Goal: Task Accomplishment & Management: Manage account settings

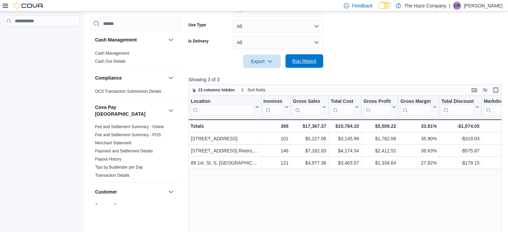
click at [308, 62] on span "Run Report" at bounding box center [304, 61] width 24 height 7
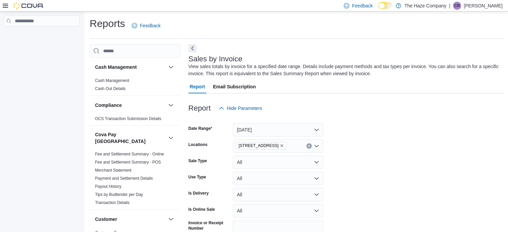
scroll to position [23, 0]
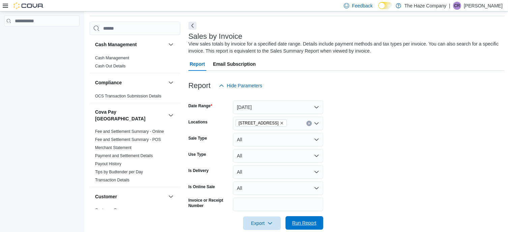
click at [295, 221] on span "Run Report" at bounding box center [304, 222] width 24 height 7
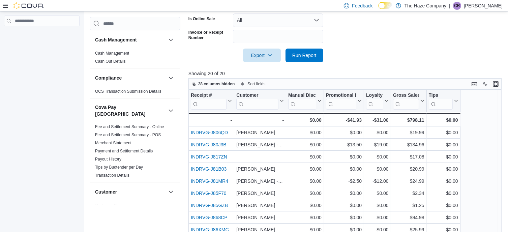
scroll to position [191, 0]
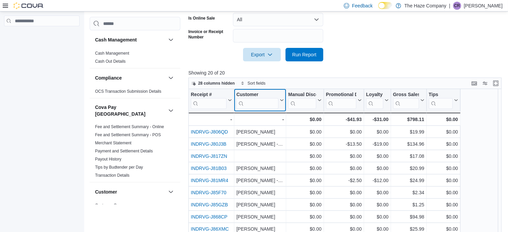
click at [253, 102] on input "search" at bounding box center [257, 103] width 42 height 11
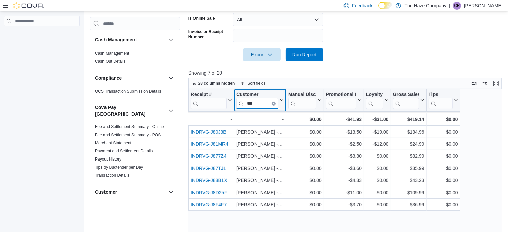
type input "***"
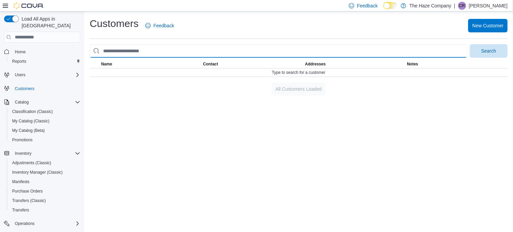
click at [131, 47] on input "search" at bounding box center [278, 50] width 377 height 13
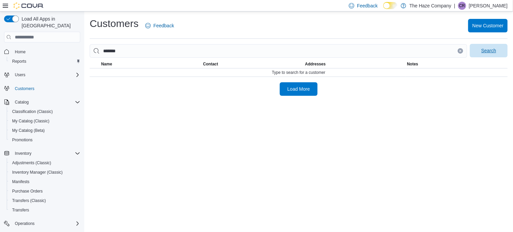
click at [479, 52] on span "Search" at bounding box center [489, 50] width 30 height 13
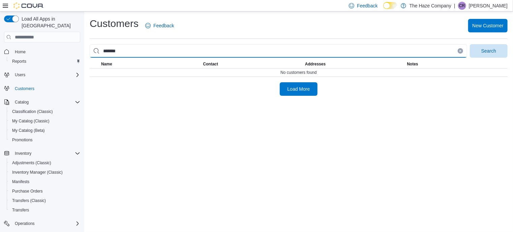
click at [149, 52] on input "******" at bounding box center [278, 50] width 377 height 13
click at [136, 50] on input "******" at bounding box center [278, 50] width 377 height 13
type input "*****"
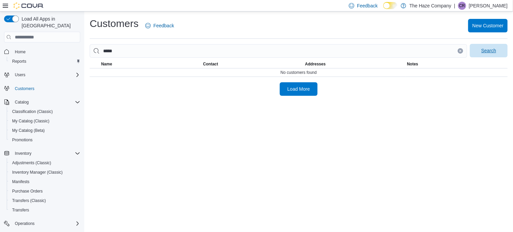
click at [490, 49] on span "Search" at bounding box center [488, 50] width 15 height 7
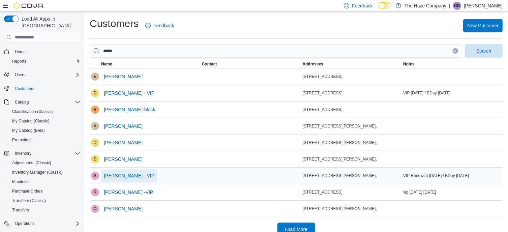
click at [128, 175] on span "Sean Elliott - VIP" at bounding box center [129, 175] width 51 height 7
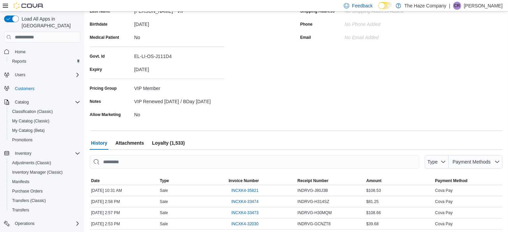
scroll to position [190, 0]
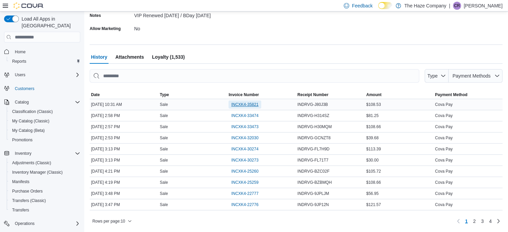
click at [251, 109] on span "INCXK4-35821" at bounding box center [244, 104] width 27 height 8
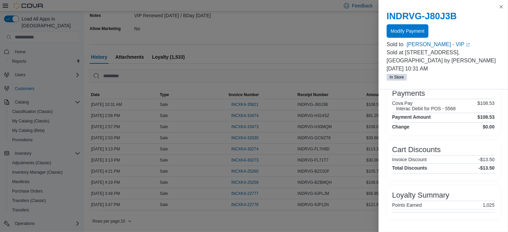
scroll to position [233, 0]
click at [501, 7] on button "Close this dialog" at bounding box center [501, 6] width 8 height 8
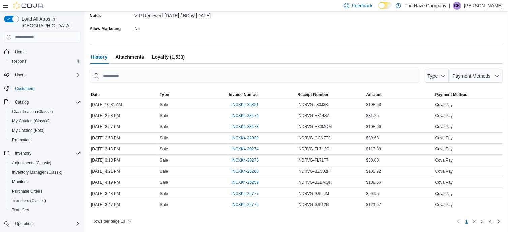
click at [170, 56] on span "Loyalty (1,533)" at bounding box center [168, 56] width 33 height 13
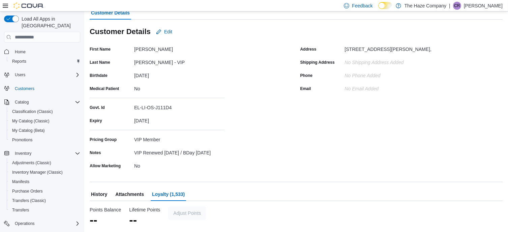
scroll to position [53, 0]
click at [186, 216] on span "Adjust Points" at bounding box center [187, 212] width 28 height 7
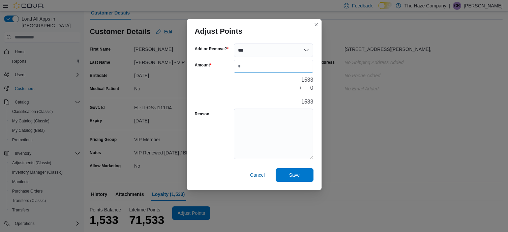
click at [236, 66] on input "Amount" at bounding box center [274, 66] width 80 height 13
type input "****"
click at [267, 111] on textarea "Reason" at bounding box center [274, 134] width 80 height 51
type textarea "*"
click at [306, 177] on span "Save" at bounding box center [295, 174] width 30 height 13
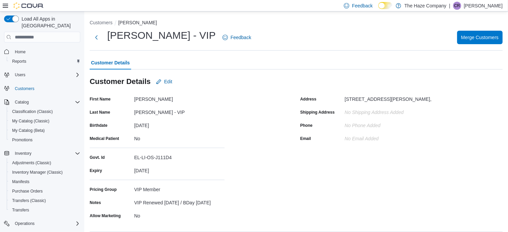
scroll to position [0, 0]
click at [103, 20] on li "Customers" at bounding box center [104, 23] width 29 height 7
click at [103, 23] on button "Customers" at bounding box center [101, 22] width 23 height 5
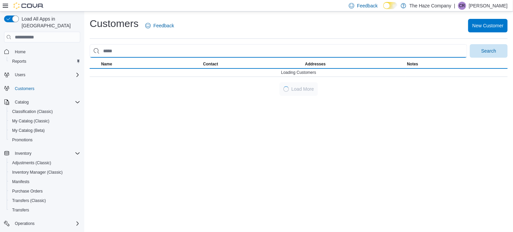
click at [110, 49] on input "search" at bounding box center [278, 50] width 377 height 13
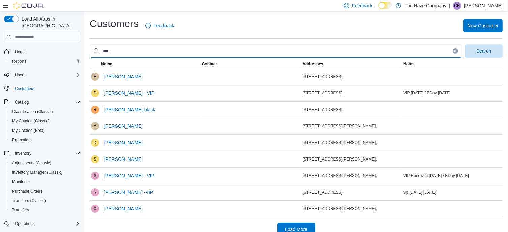
type input "*****"
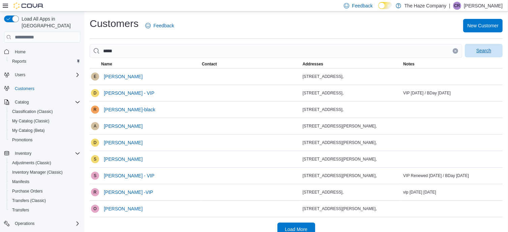
click at [486, 52] on span "Search" at bounding box center [483, 50] width 15 height 7
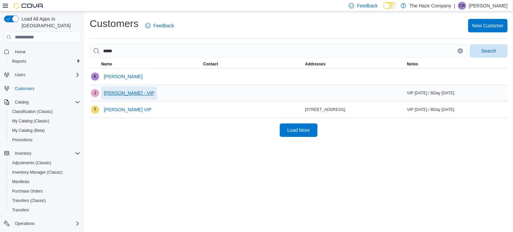
click at [132, 92] on span "[PERSON_NAME] - VIP" at bounding box center [129, 93] width 51 height 7
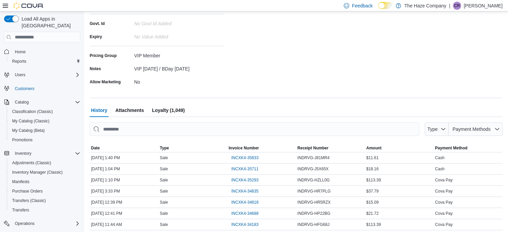
scroll to position [187, 0]
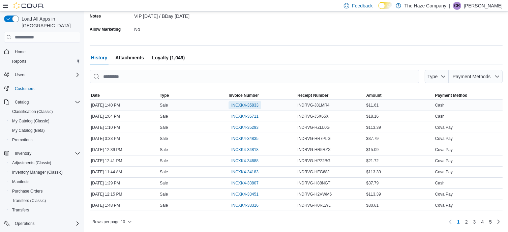
click at [247, 103] on span "INCXK4-35833" at bounding box center [244, 104] width 27 height 5
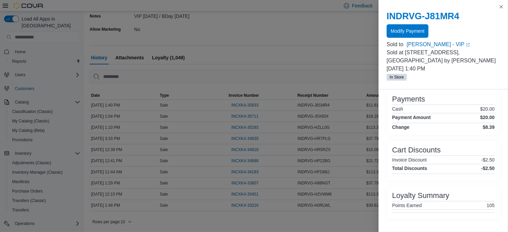
scroll to position [157, 0]
click at [500, 7] on button "Close this dialog" at bounding box center [501, 6] width 8 height 8
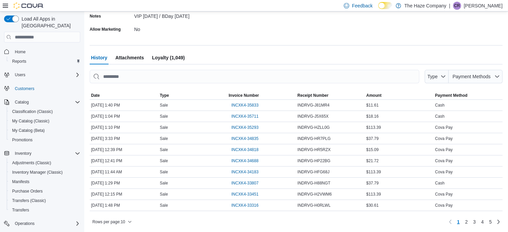
click at [167, 57] on span "Loyalty (1,049)" at bounding box center [168, 57] width 33 height 13
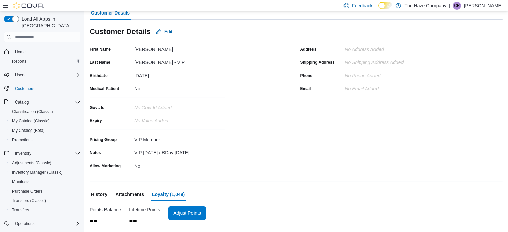
scroll to position [50, 0]
click at [197, 213] on span "Adjust Points" at bounding box center [187, 212] width 28 height 7
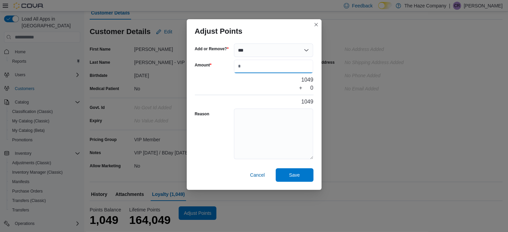
click at [273, 66] on input "Amount" at bounding box center [274, 66] width 80 height 13
type input "***"
click at [266, 123] on textarea "Reason" at bounding box center [274, 134] width 80 height 51
type textarea "*"
click at [302, 169] on span "Save" at bounding box center [295, 174] width 30 height 13
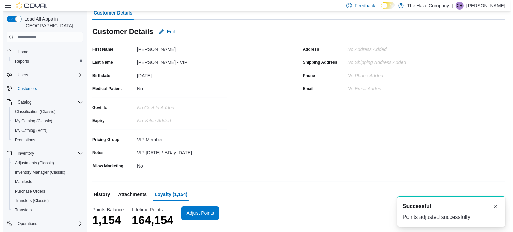
scroll to position [0, 0]
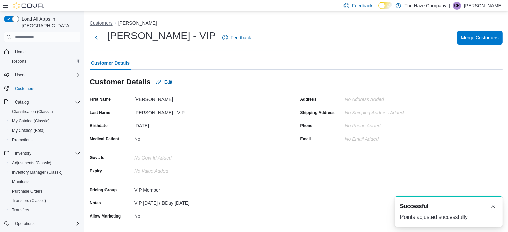
click at [98, 24] on button "Customers" at bounding box center [101, 22] width 23 height 5
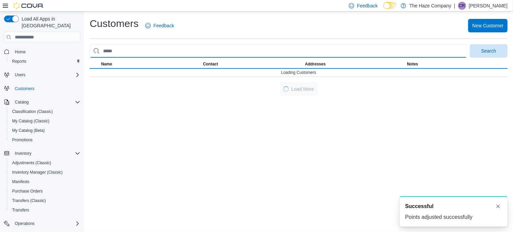
click at [118, 50] on input "search" at bounding box center [278, 50] width 377 height 13
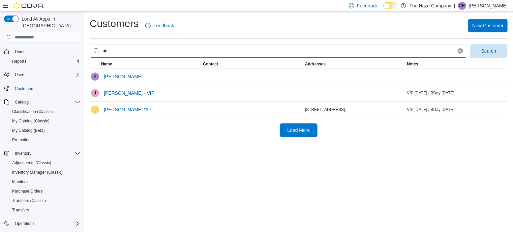
type input "****"
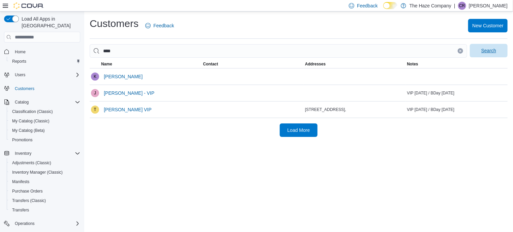
click at [498, 50] on span "Search" at bounding box center [489, 50] width 30 height 13
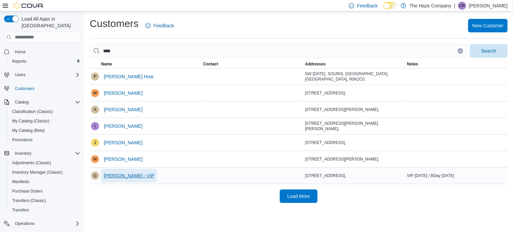
click at [121, 170] on span "Gerald Howell - VIP" at bounding box center [129, 175] width 51 height 13
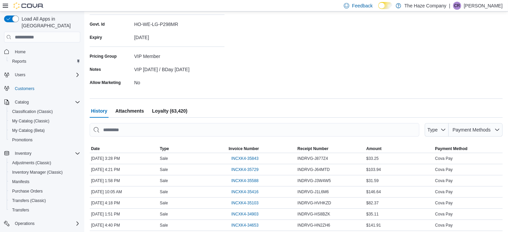
scroll to position [135, 0]
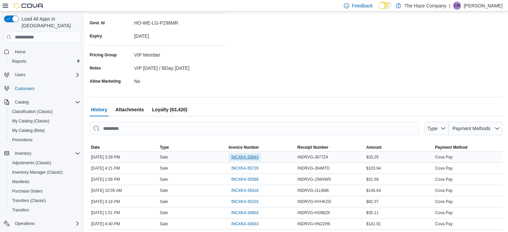
click at [246, 157] on span "INCXK4-35843" at bounding box center [244, 156] width 27 height 5
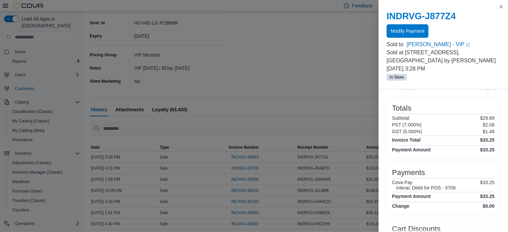
scroll to position [151, 0]
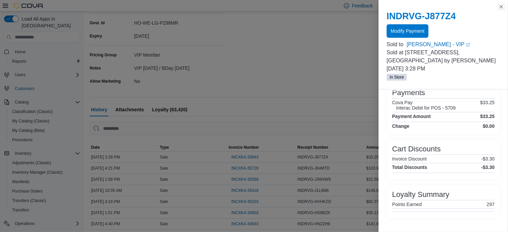
drag, startPoint x: 502, startPoint y: 5, endPoint x: 484, endPoint y: 8, distance: 18.4
click at [502, 5] on button "Close this dialog" at bounding box center [501, 7] width 8 height 8
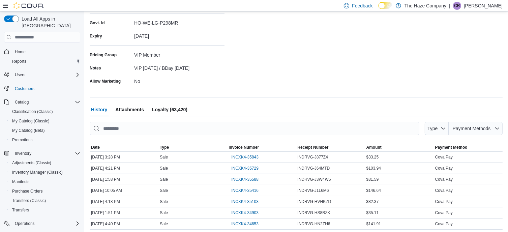
click at [169, 108] on span "Loyalty (63,420)" at bounding box center [169, 109] width 35 height 13
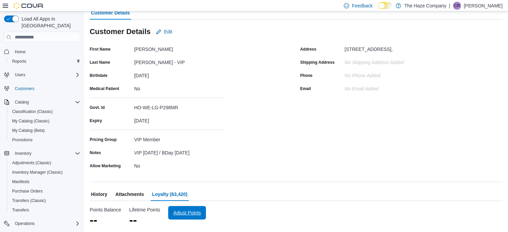
click at [198, 209] on span "Adjust Points" at bounding box center [187, 212] width 30 height 13
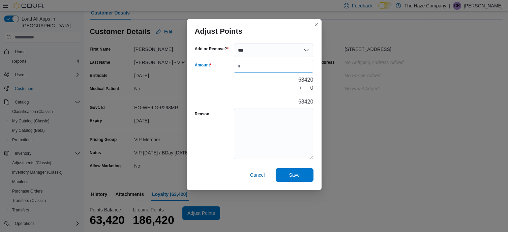
click at [283, 66] on input "Amount" at bounding box center [274, 66] width 80 height 13
type input "***"
click at [269, 112] on textarea "Reason" at bounding box center [274, 134] width 80 height 51
type textarea "*"
click at [285, 179] on span "Save" at bounding box center [295, 174] width 30 height 13
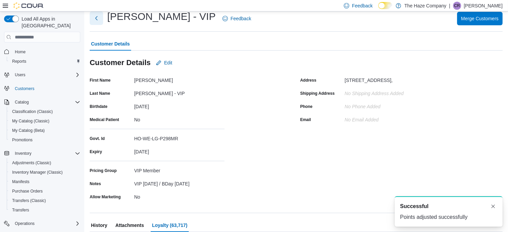
scroll to position [0, 0]
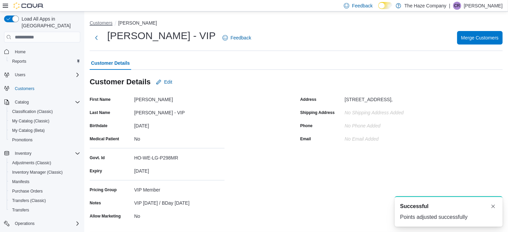
click at [98, 22] on button "Customers" at bounding box center [101, 22] width 23 height 5
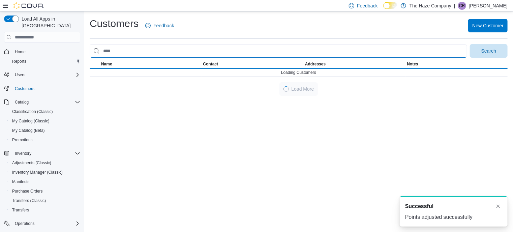
click at [104, 55] on input "search" at bounding box center [278, 50] width 377 height 13
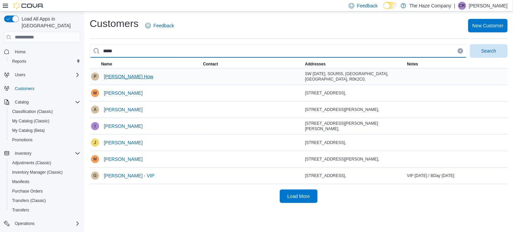
type input "********"
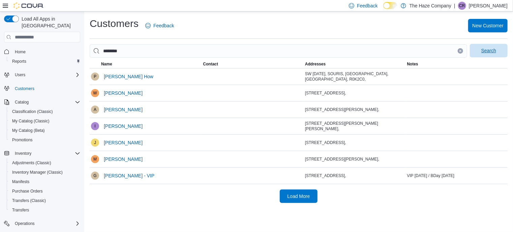
click at [480, 56] on span "Search" at bounding box center [489, 50] width 30 height 13
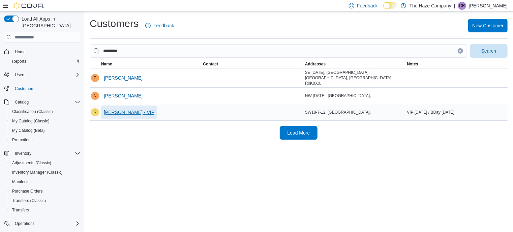
click at [129, 110] on span "Regan Richmond - VIP" at bounding box center [129, 112] width 51 height 7
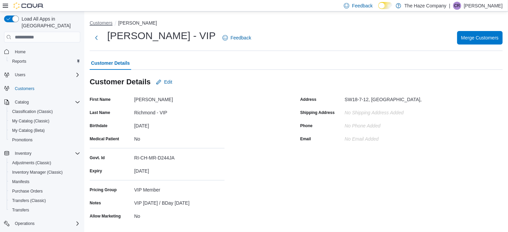
click at [103, 23] on button "Customers" at bounding box center [101, 22] width 23 height 5
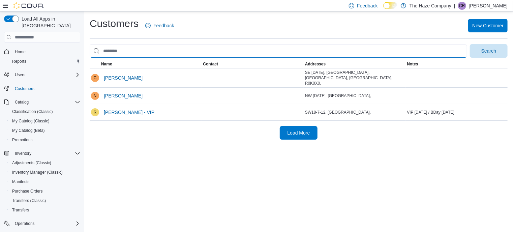
drag, startPoint x: 143, startPoint y: 52, endPoint x: 109, endPoint y: 52, distance: 34.0
click at [109, 52] on input "search" at bounding box center [278, 50] width 377 height 13
type input "******"
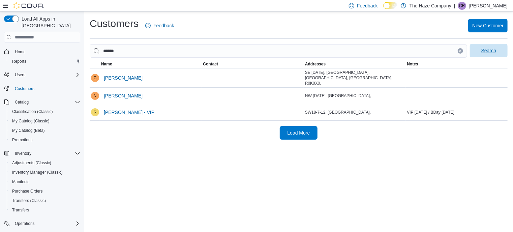
click at [488, 55] on span "Search" at bounding box center [489, 50] width 30 height 13
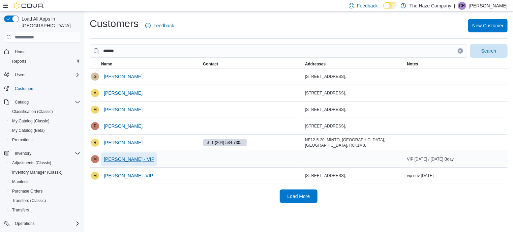
click at [132, 161] on span "Mitchell Graham - VIP" at bounding box center [129, 159] width 51 height 7
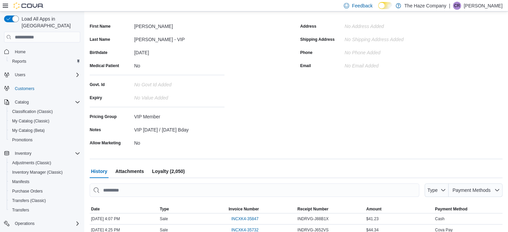
scroll to position [101, 0]
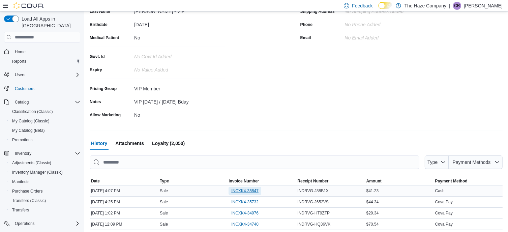
click at [252, 192] on span "INCXK4-35847" at bounding box center [244, 190] width 27 height 5
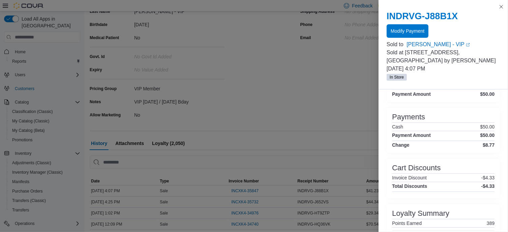
scroll to position [182, 0]
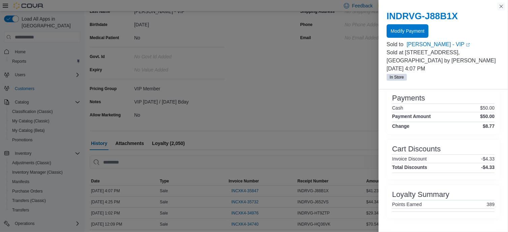
click at [500, 7] on button "Close this dialog" at bounding box center [501, 6] width 8 height 8
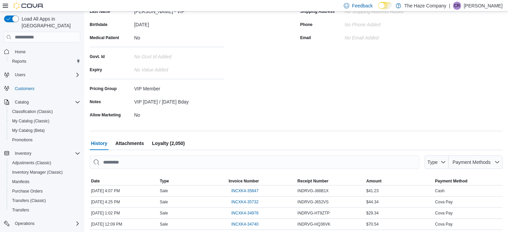
click at [178, 145] on span "Loyalty (2,050)" at bounding box center [168, 142] width 33 height 13
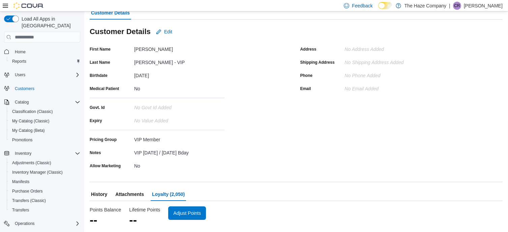
scroll to position [50, 0]
click at [188, 213] on span "Adjust Points" at bounding box center [192, 212] width 28 height 7
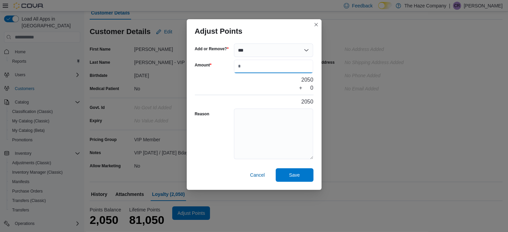
click at [254, 66] on input "Amount" at bounding box center [274, 66] width 80 height 13
click at [314, 25] on div "Adjust Points Add or Remove? *** ****** Amount 2050 + 0 2050 Reason Save Cancel" at bounding box center [254, 104] width 135 height 171
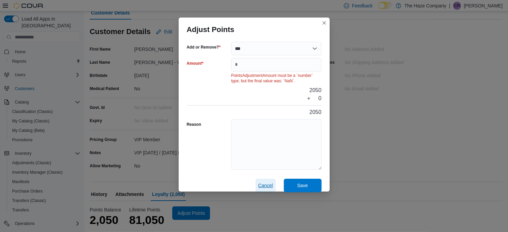
click at [268, 183] on span "Cancel" at bounding box center [265, 185] width 15 height 7
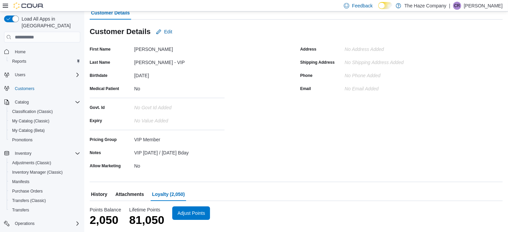
click at [101, 191] on span "History" at bounding box center [99, 193] width 16 height 13
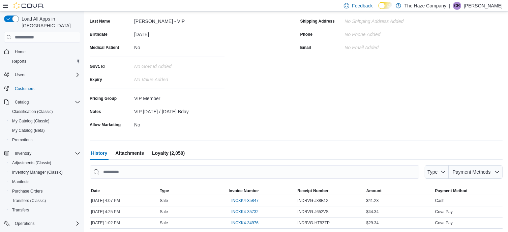
scroll to position [118, 0]
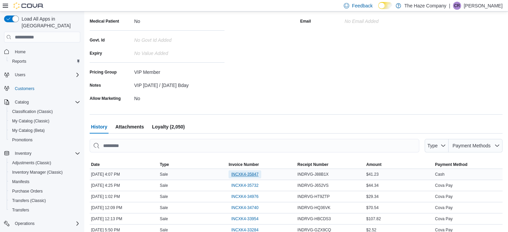
click at [255, 174] on span "INCXK4-35847" at bounding box center [244, 174] width 27 height 5
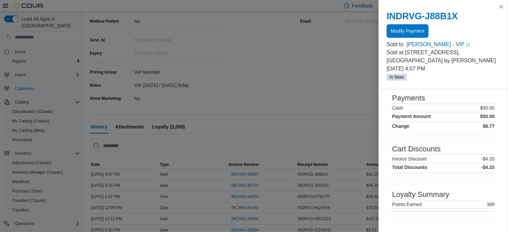
scroll to position [182, 0]
drag, startPoint x: 503, startPoint y: 9, endPoint x: 489, endPoint y: 11, distance: 13.6
click at [503, 9] on button "Close this dialog" at bounding box center [501, 7] width 8 height 8
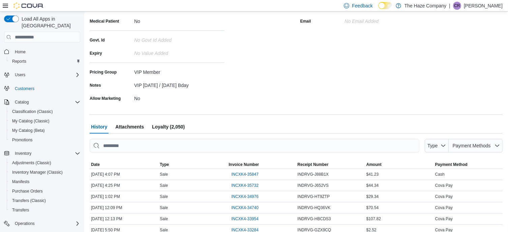
click at [174, 130] on span "Loyalty (2,050)" at bounding box center [168, 126] width 33 height 13
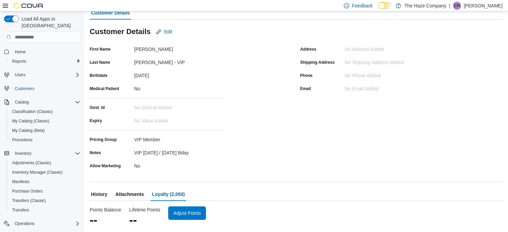
scroll to position [50, 0]
click at [187, 212] on span "Adjust Points" at bounding box center [187, 212] width 28 height 7
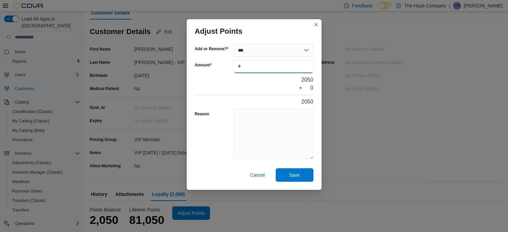
click at [267, 71] on input "Amount" at bounding box center [274, 66] width 80 height 13
type input "***"
click at [264, 110] on textarea "Reason" at bounding box center [274, 134] width 80 height 51
type textarea "*"
click at [293, 172] on span "Save" at bounding box center [294, 174] width 11 height 7
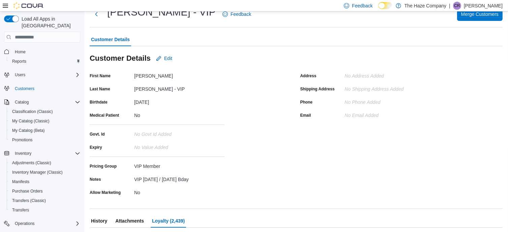
scroll to position [0, 0]
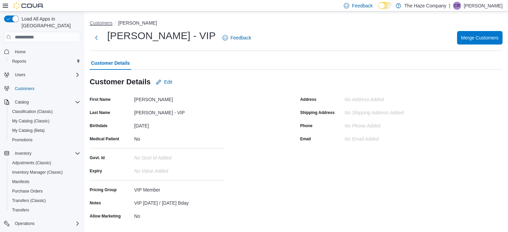
click at [105, 22] on button "Customers" at bounding box center [101, 22] width 23 height 5
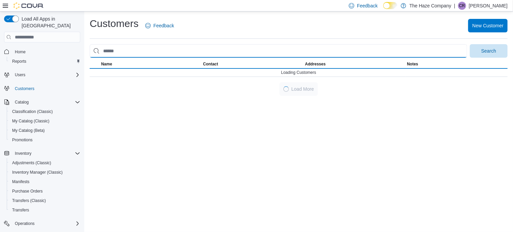
click at [111, 53] on input "search" at bounding box center [278, 50] width 377 height 13
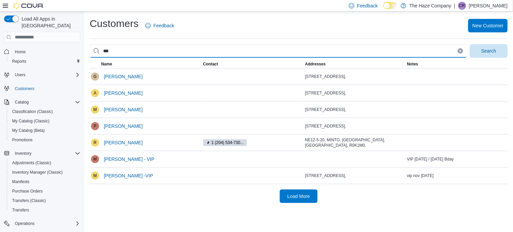
type input "****"
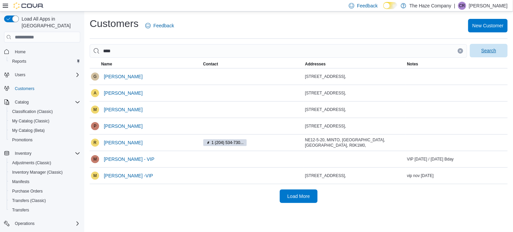
click at [500, 52] on span "Search" at bounding box center [489, 50] width 30 height 13
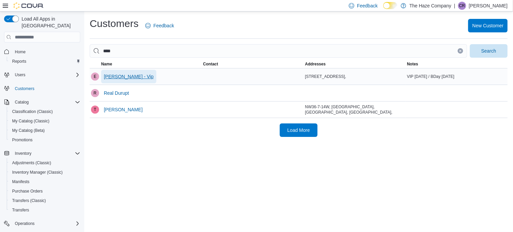
click at [136, 80] on span "Evan Durnin - Vip" at bounding box center [129, 76] width 50 height 13
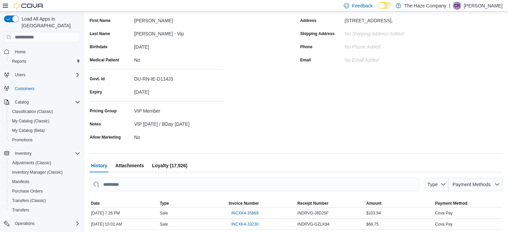
scroll to position [119, 0]
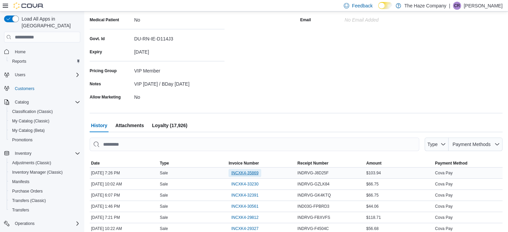
click at [258, 171] on span "INCXK4-35869" at bounding box center [244, 172] width 27 height 5
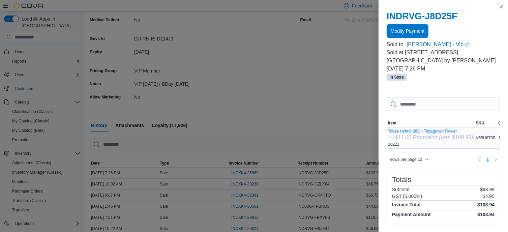
scroll to position [149, 0]
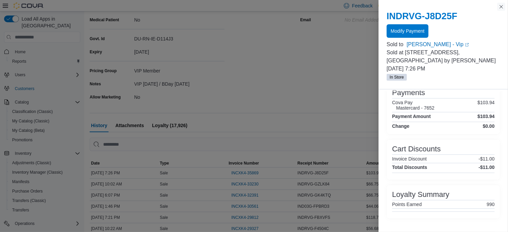
drag, startPoint x: 502, startPoint y: 6, endPoint x: 446, endPoint y: 13, distance: 56.1
click at [502, 6] on button "Close this dialog" at bounding box center [501, 7] width 8 height 8
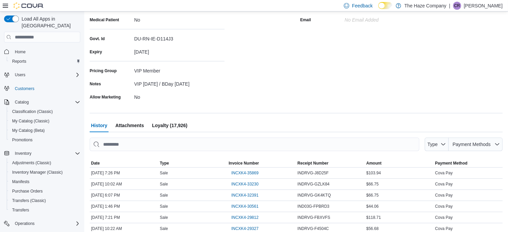
click at [165, 128] on span "Loyalty (17,926)" at bounding box center [169, 125] width 35 height 13
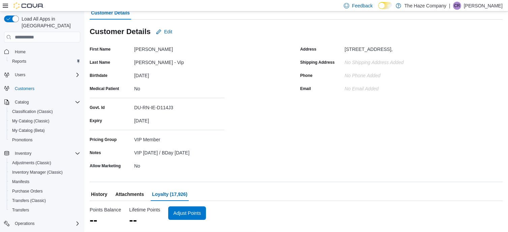
scroll to position [50, 0]
click at [183, 215] on span "Adjust Points" at bounding box center [187, 212] width 28 height 7
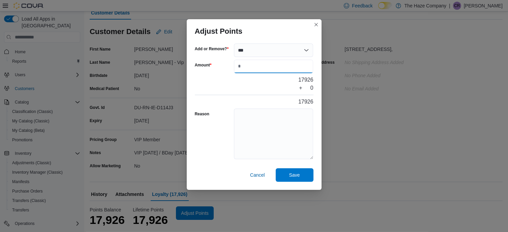
click at [279, 70] on input "Amount" at bounding box center [274, 66] width 80 height 13
type input "***"
click at [265, 130] on textarea "Reason" at bounding box center [274, 134] width 80 height 51
type textarea "*"
click at [295, 176] on span "Save" at bounding box center [294, 174] width 11 height 7
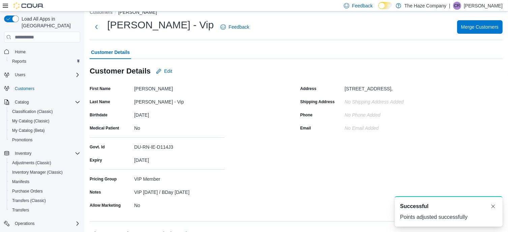
scroll to position [0, 0]
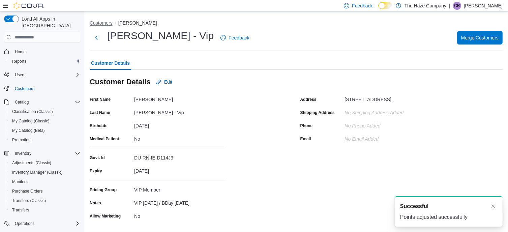
click at [106, 25] on button "Customers" at bounding box center [101, 22] width 23 height 5
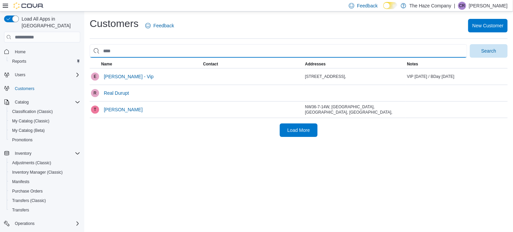
click at [105, 55] on input "search" at bounding box center [278, 50] width 377 height 13
type input "****"
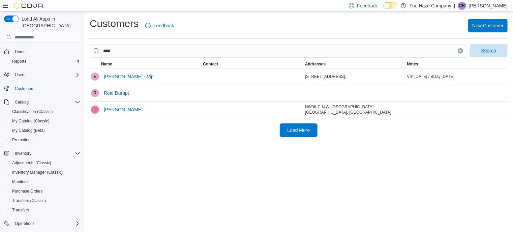
click at [480, 57] on span "Search" at bounding box center [489, 50] width 30 height 13
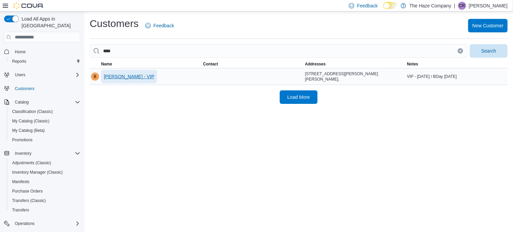
click at [133, 73] on span "Brayden Hykaway - VIP" at bounding box center [129, 76] width 51 height 7
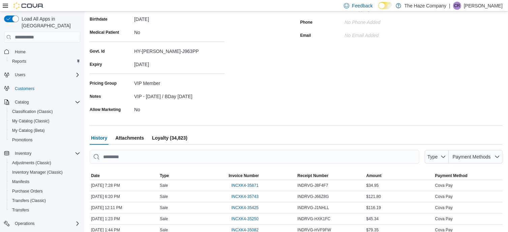
scroll to position [183, 0]
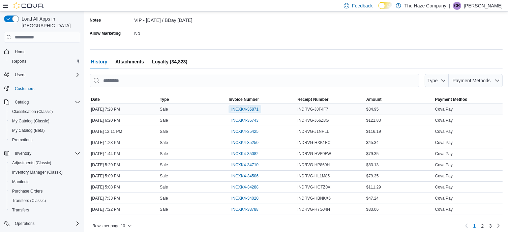
click at [240, 111] on span "INCXK4-35871" at bounding box center [244, 108] width 27 height 5
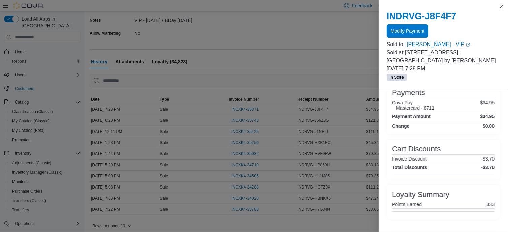
scroll to position [149, 0]
click at [500, 5] on button "Close this dialog" at bounding box center [501, 6] width 8 height 8
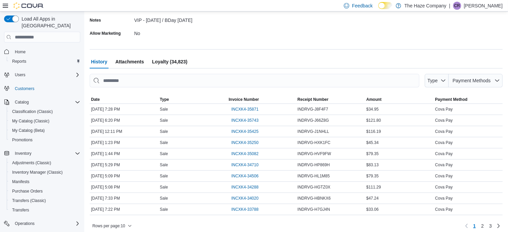
click at [174, 62] on span "Loyalty (34,823)" at bounding box center [169, 61] width 35 height 13
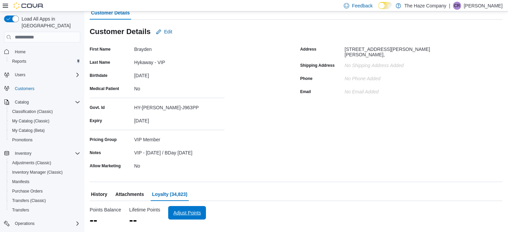
click at [192, 212] on span "Adjust Points" at bounding box center [187, 212] width 28 height 7
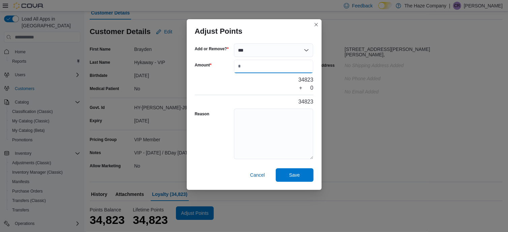
click at [271, 69] on input "Amount" at bounding box center [274, 66] width 80 height 13
type input "***"
click at [262, 119] on textarea "Reason" at bounding box center [274, 134] width 80 height 51
type textarea "*"
click at [280, 178] on span "Save" at bounding box center [295, 174] width 30 height 13
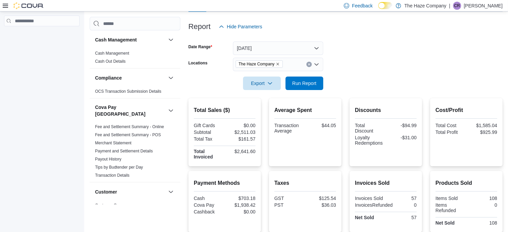
scroll to position [67, 0]
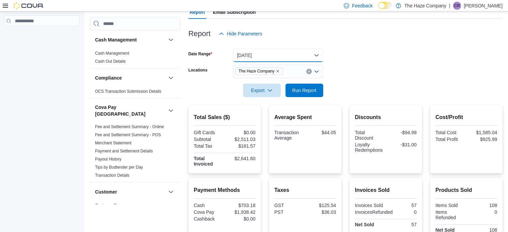
click at [307, 53] on button "[DATE]" at bounding box center [278, 55] width 90 height 13
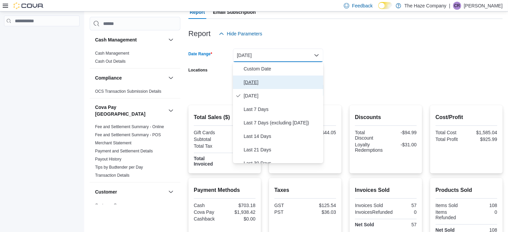
click at [247, 81] on span "Today" at bounding box center [282, 82] width 77 height 8
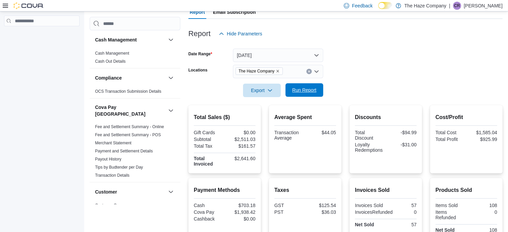
click at [300, 91] on span "Run Report" at bounding box center [304, 90] width 24 height 7
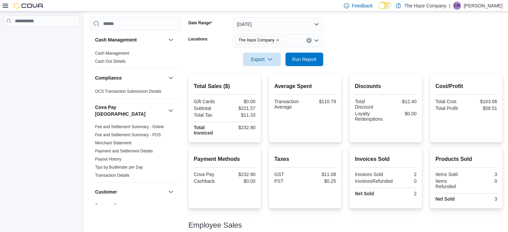
scroll to position [131, 0]
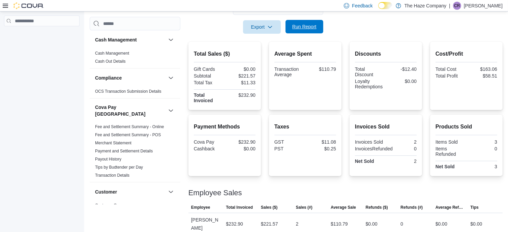
click at [298, 26] on span "Run Report" at bounding box center [304, 26] width 24 height 7
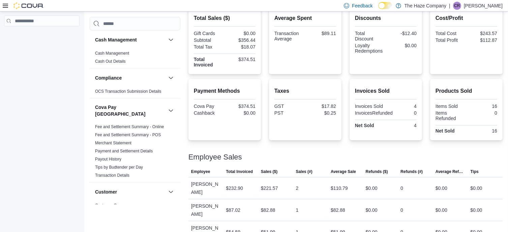
scroll to position [133, 0]
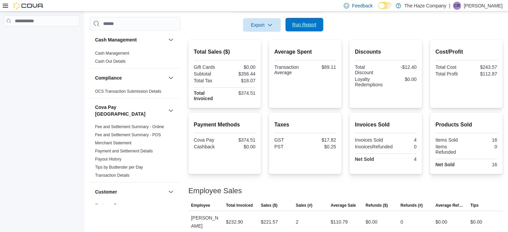
click at [311, 22] on span "Run Report" at bounding box center [304, 24] width 24 height 7
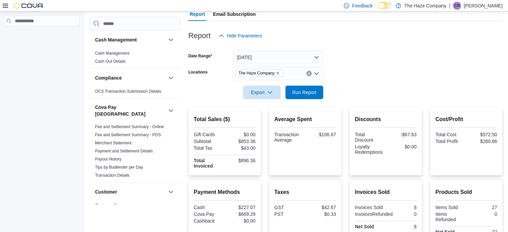
scroll to position [166, 0]
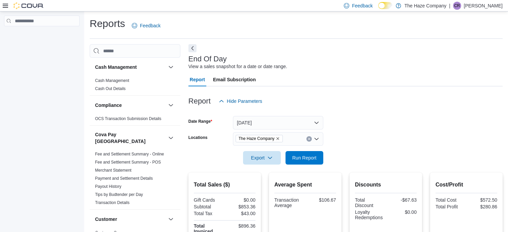
scroll to position [99, 0]
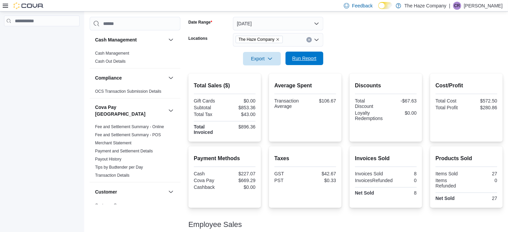
click at [301, 62] on span "Run Report" at bounding box center [304, 58] width 30 height 13
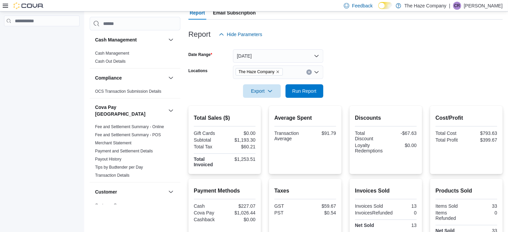
scroll to position [65, 0]
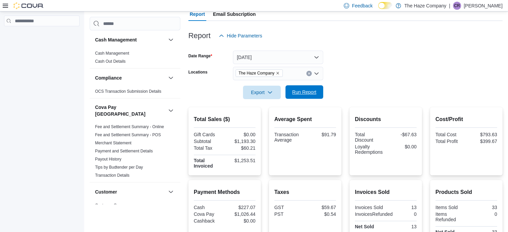
click at [303, 98] on span "Run Report" at bounding box center [304, 91] width 30 height 13
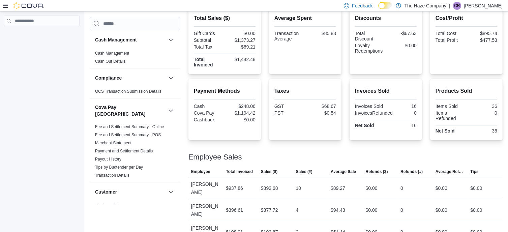
scroll to position [99, 0]
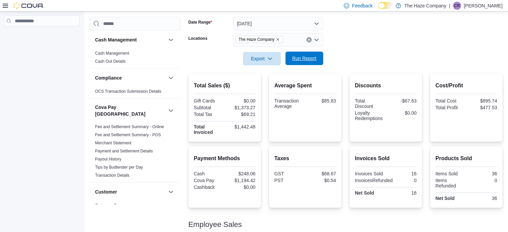
click at [305, 63] on span "Run Report" at bounding box center [304, 58] width 30 height 13
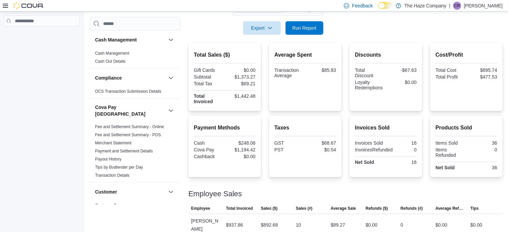
scroll to position [166, 0]
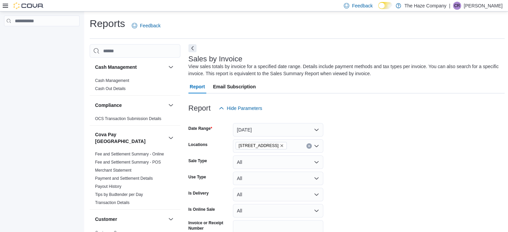
scroll to position [191, 0]
